Goal: Navigation & Orientation: Understand site structure

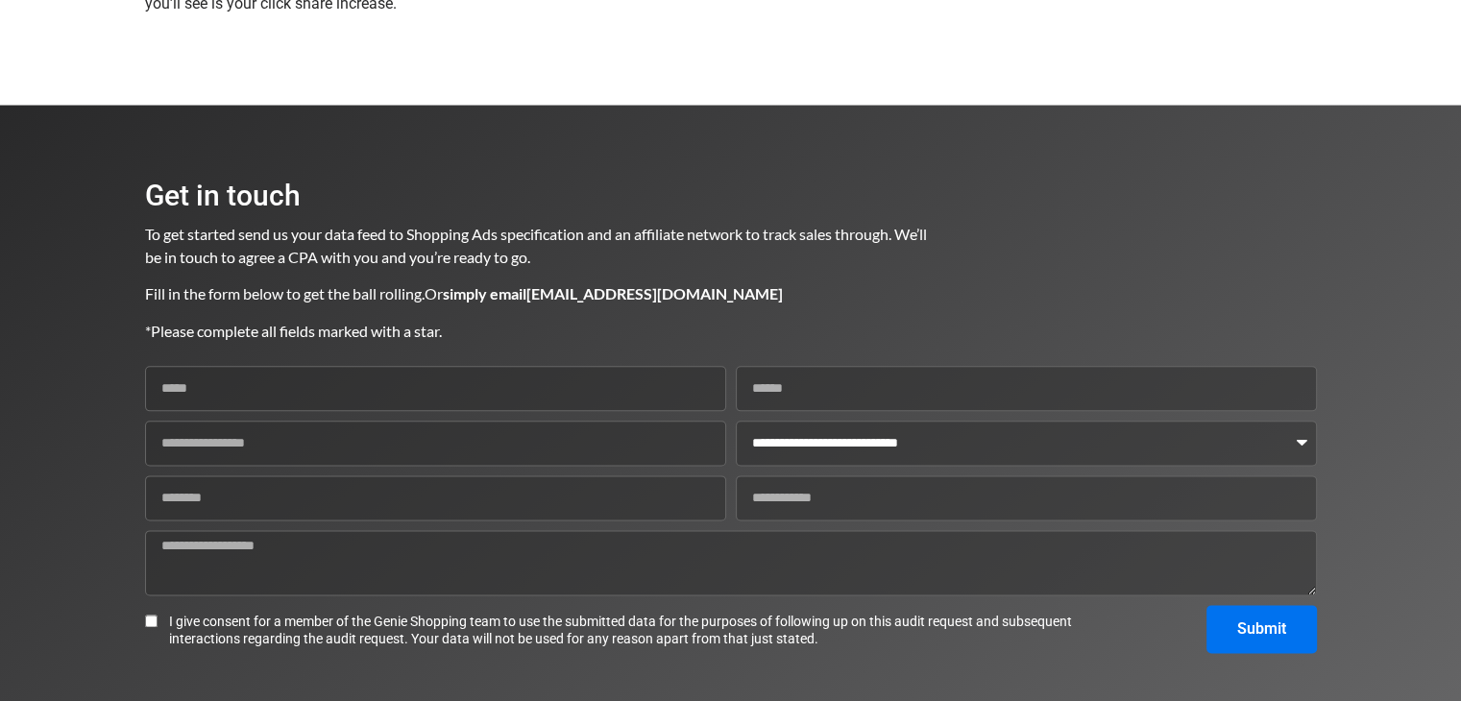
scroll to position [2467, 0]
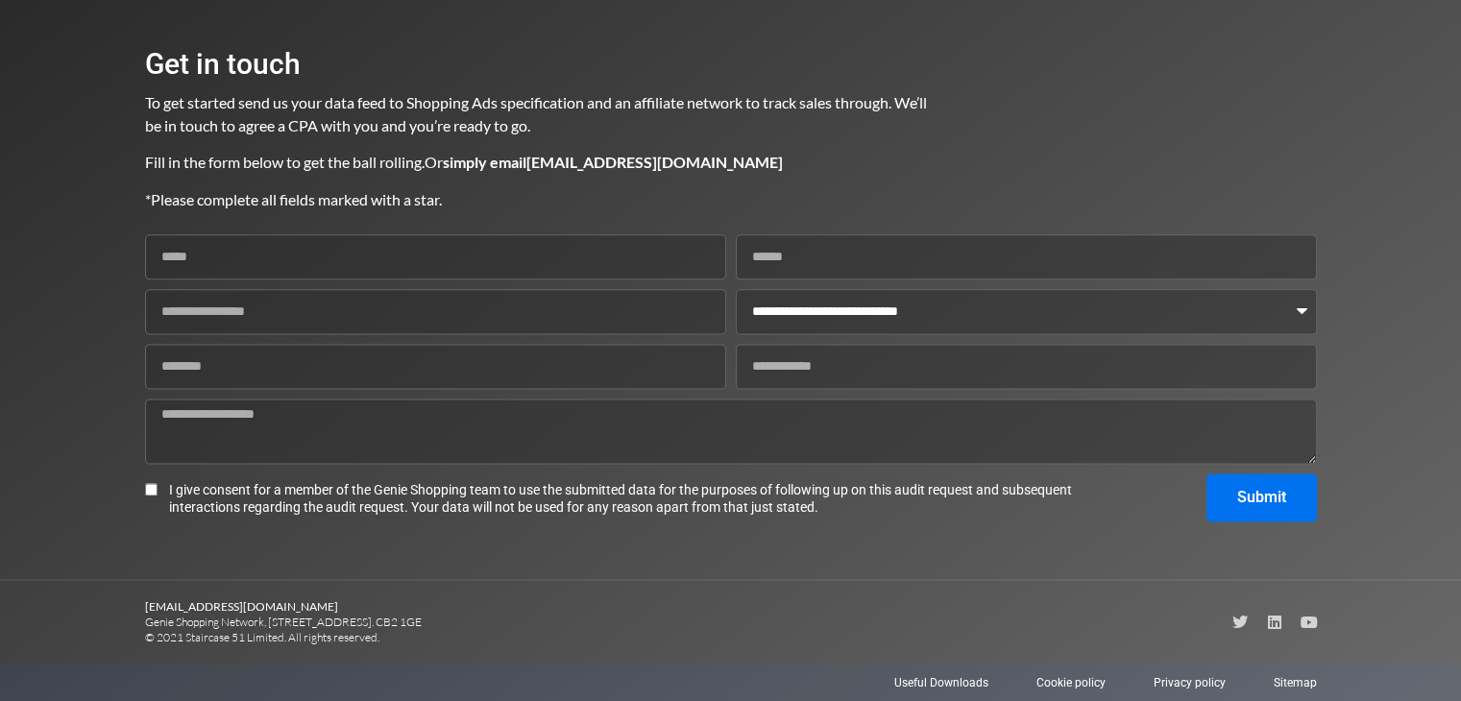
click at [907, 320] on select "**********" at bounding box center [1026, 311] width 581 height 45
click at [238, 234] on input "Name" at bounding box center [435, 256] width 581 height 45
click at [356, 426] on textarea "Comments" at bounding box center [731, 432] width 1172 height 66
click at [259, 351] on input "Feed URL" at bounding box center [435, 366] width 581 height 45
click at [274, 331] on input "Website URL" at bounding box center [435, 311] width 581 height 45
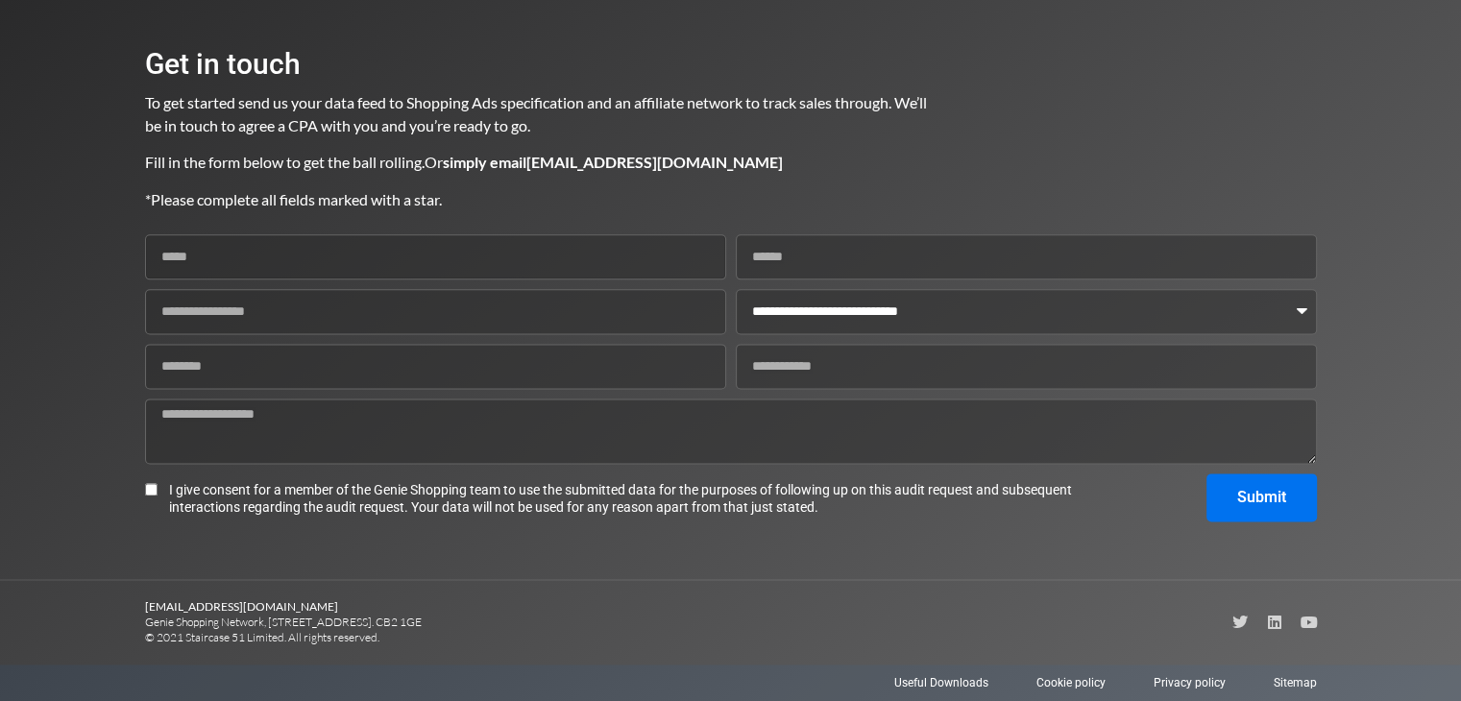
click at [288, 258] on input "Name" at bounding box center [435, 256] width 581 height 45
click at [825, 364] on input "Phone no" at bounding box center [1026, 366] width 581 height 45
click at [1287, 681] on span "Sitemap" at bounding box center [1295, 683] width 43 height 17
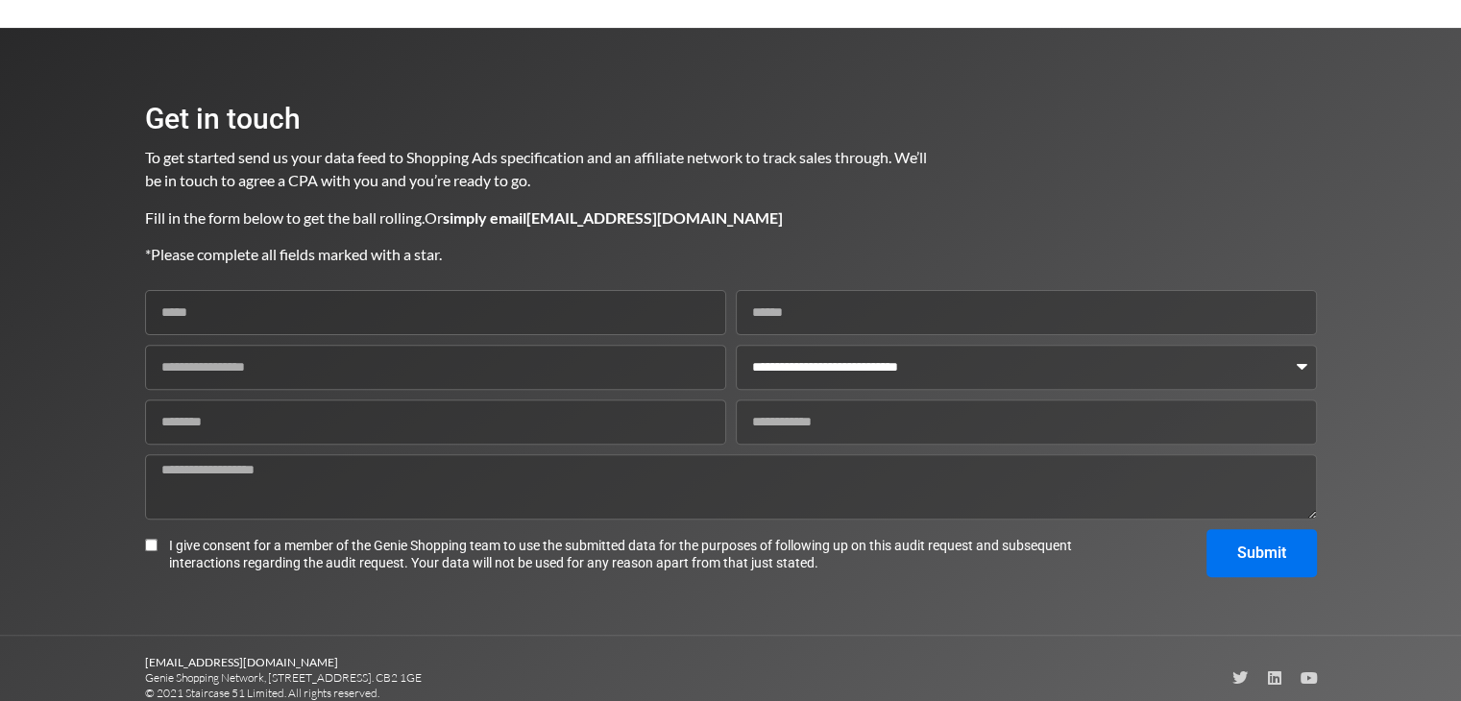
scroll to position [626, 0]
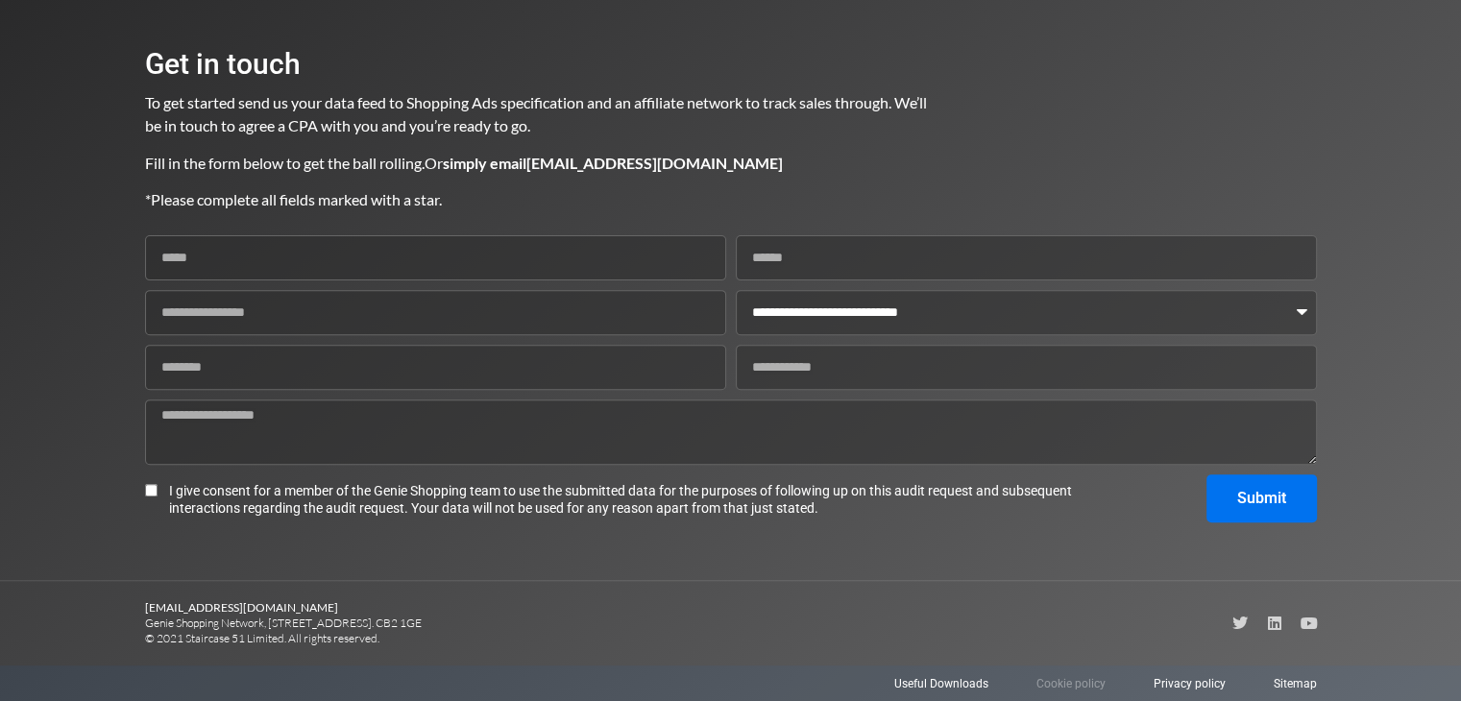
click at [1061, 677] on span "Cookie policy" at bounding box center [1071, 683] width 69 height 17
